Goal: Task Accomplishment & Management: Use online tool/utility

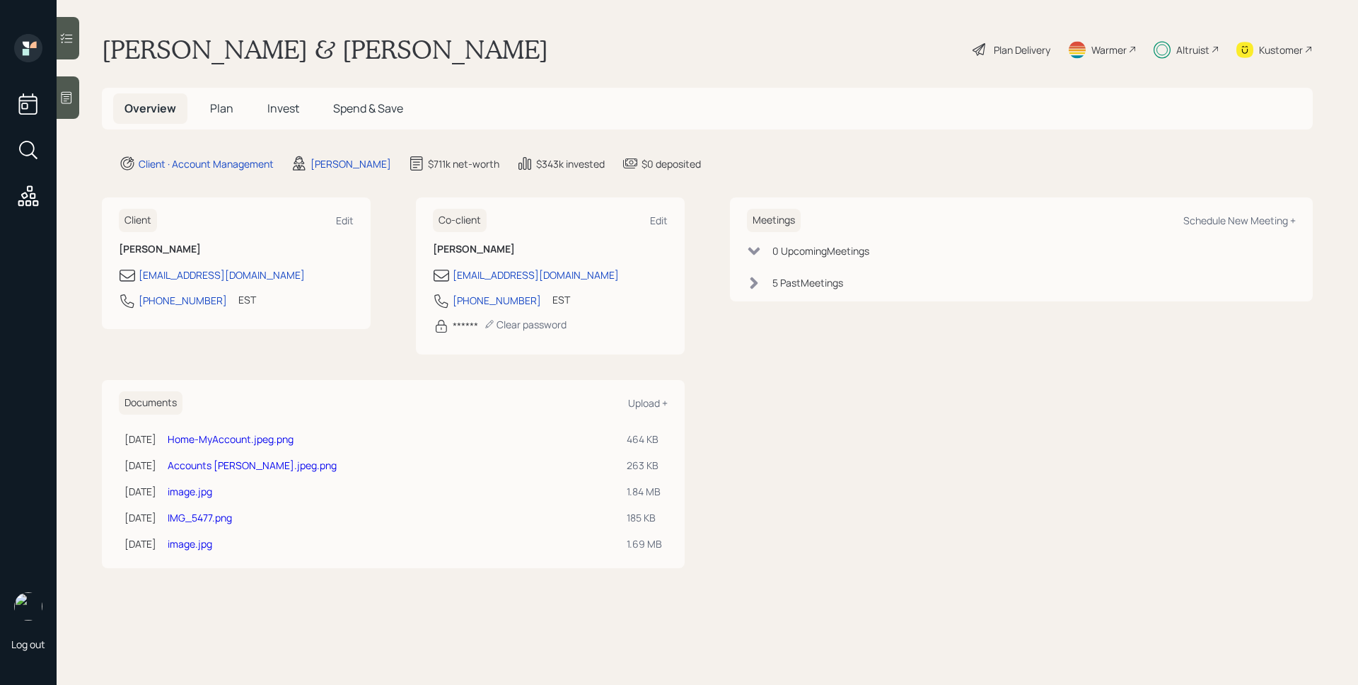
click at [1016, 52] on div "Plan Delivery" at bounding box center [1022, 49] width 57 height 15
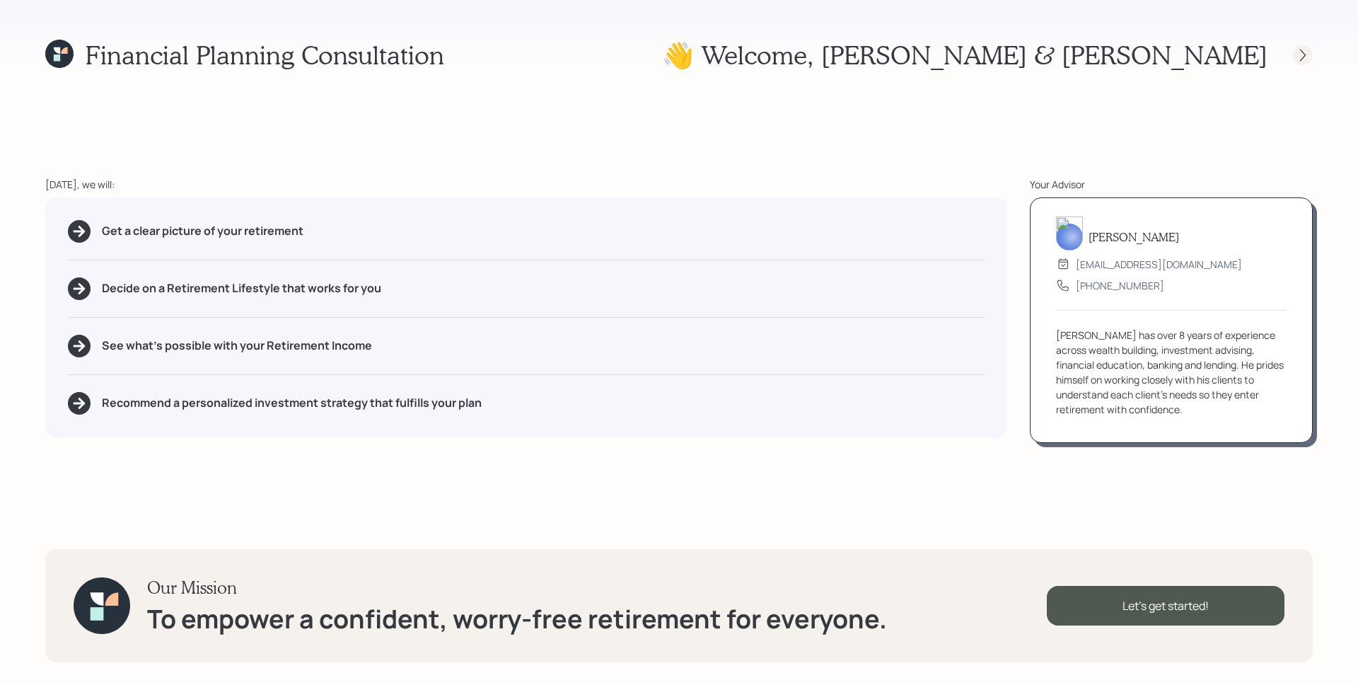
click at [1292, 48] on div at bounding box center [1289, 55] width 45 height 20
click at [1296, 49] on icon at bounding box center [1303, 55] width 14 height 14
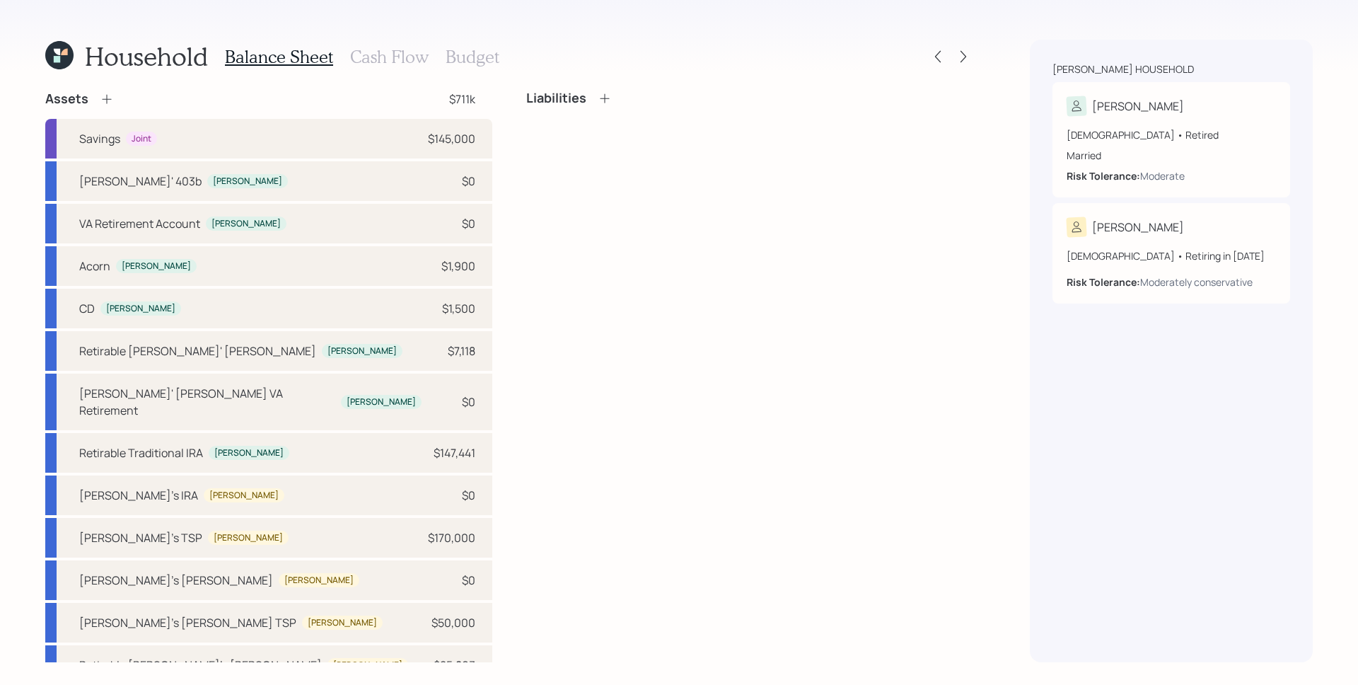
click at [383, 56] on h3 "Cash Flow" at bounding box center [389, 57] width 79 height 21
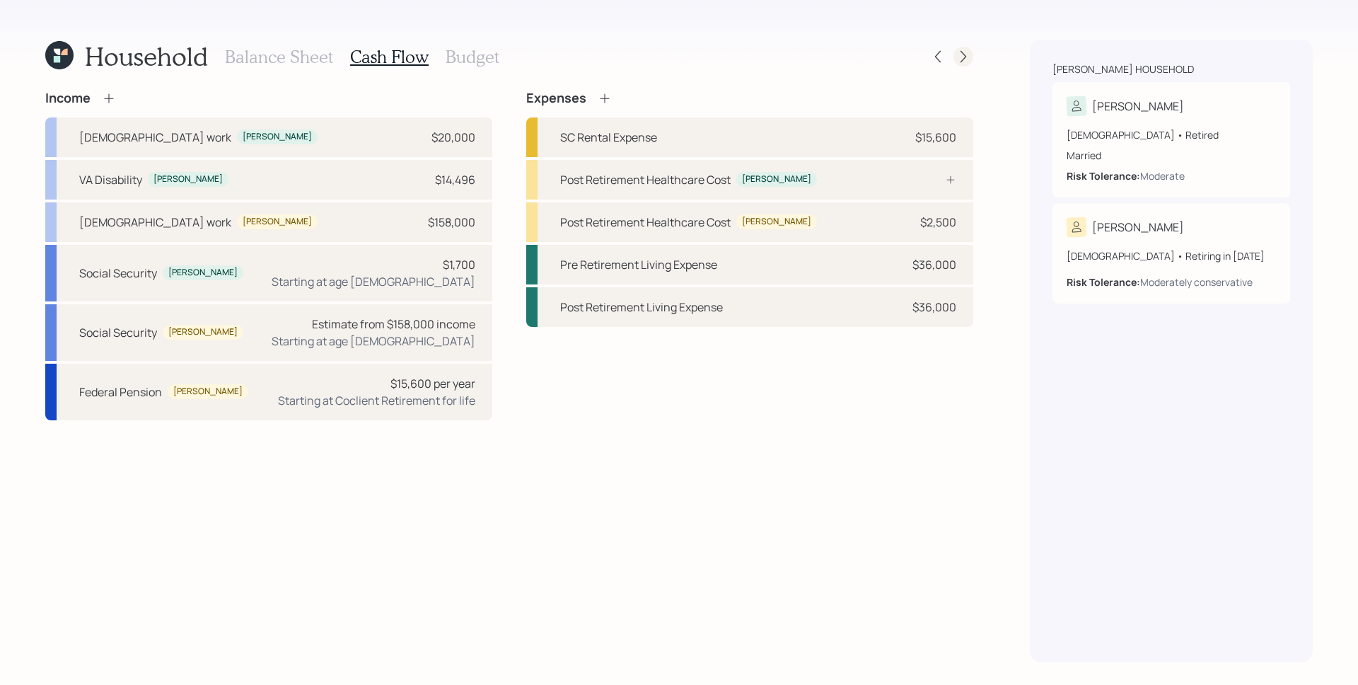
click at [970, 58] on icon at bounding box center [963, 57] width 14 height 14
